Goal: Task Accomplishment & Management: Manage account settings

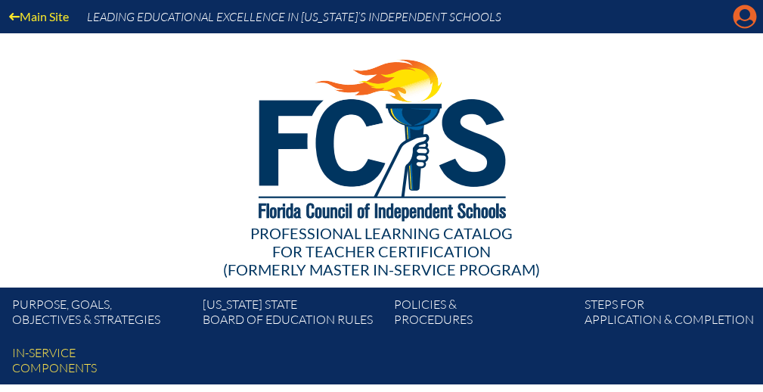
click at [748, 14] on icon "Manage account" at bounding box center [745, 17] width 24 height 24
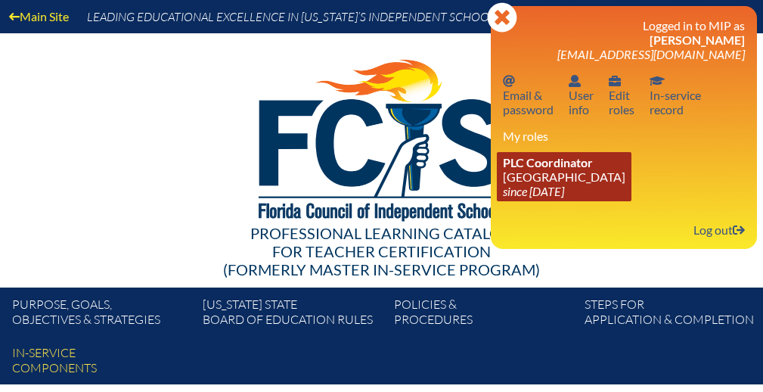
click at [568, 164] on span "PLC Coordinator" at bounding box center [548, 162] width 90 height 14
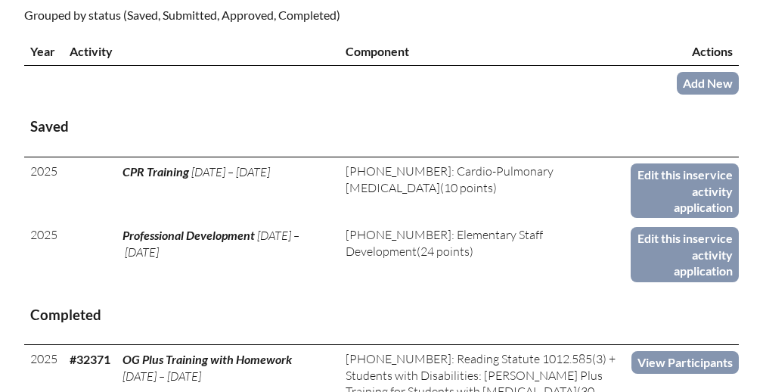
scroll to position [580, 0]
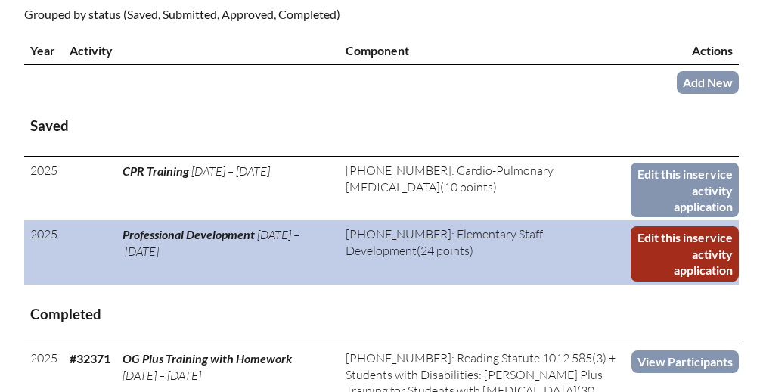
click at [665, 235] on link "Edit this inservice activity application" at bounding box center [685, 253] width 108 height 54
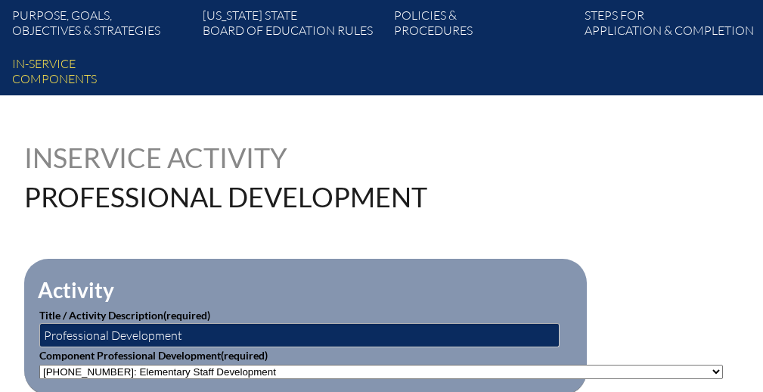
scroll to position [287, 0]
